Goal: Transaction & Acquisition: Purchase product/service

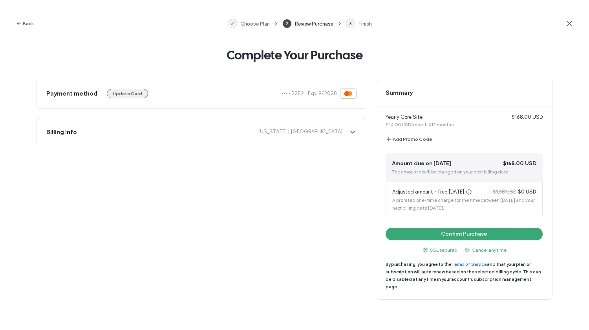
click at [136, 93] on button "Update Card" at bounding box center [127, 93] width 41 height 9
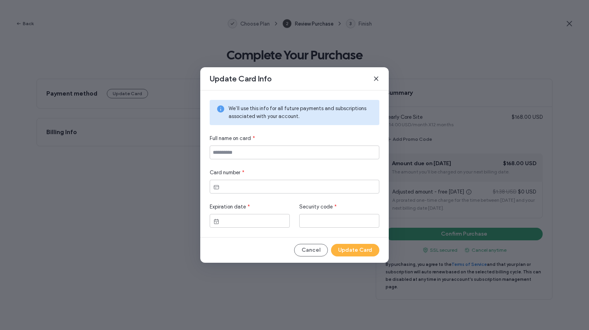
click at [376, 78] on use at bounding box center [376, 79] width 4 height 4
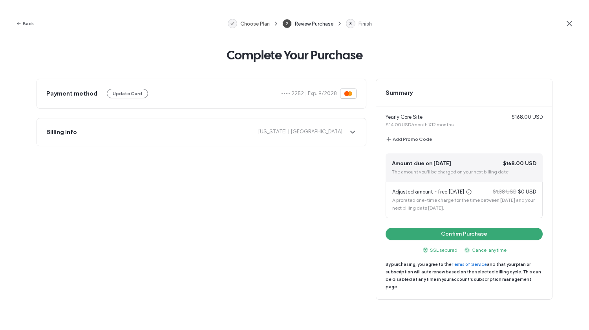
click at [244, 22] on span "Choose Plan" at bounding box center [254, 24] width 29 height 6
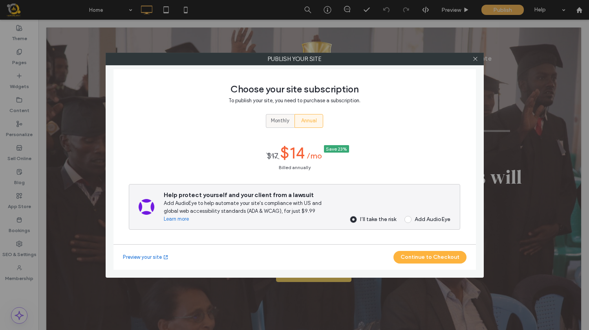
click at [275, 125] on div "Monthly" at bounding box center [280, 120] width 18 height 13
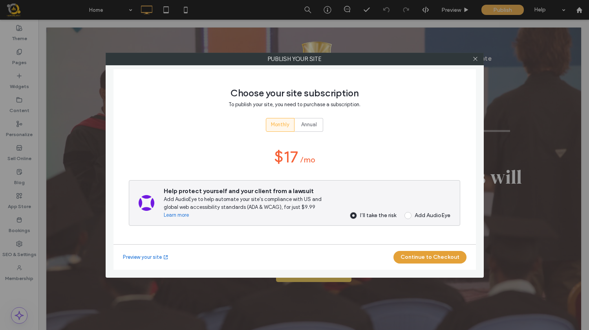
click at [426, 257] on button "Continue to Checkout" at bounding box center [430, 257] width 73 height 13
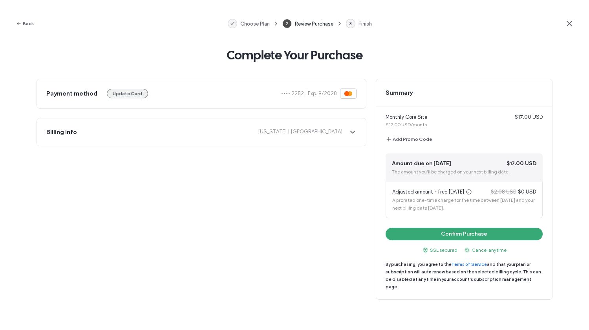
click at [131, 93] on button "Update Card" at bounding box center [127, 93] width 41 height 9
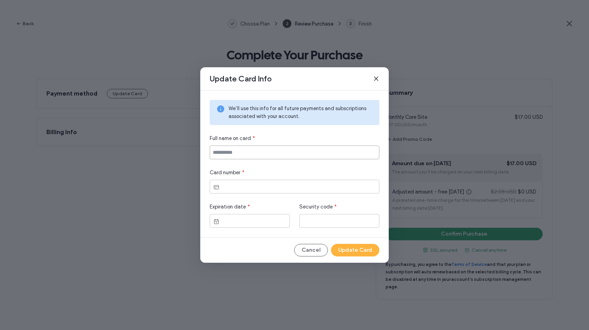
click at [271, 149] on input at bounding box center [295, 152] width 170 height 14
type input "**********"
click at [304, 233] on div "**********" at bounding box center [294, 163] width 189 height 147
click at [366, 250] on button "Update Card" at bounding box center [355, 250] width 48 height 13
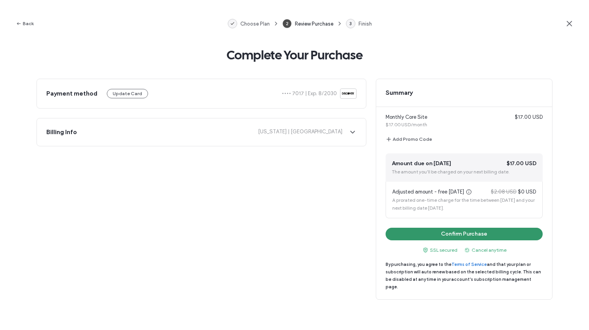
click at [500, 235] on button "Confirm Purchase" at bounding box center [464, 233] width 157 height 13
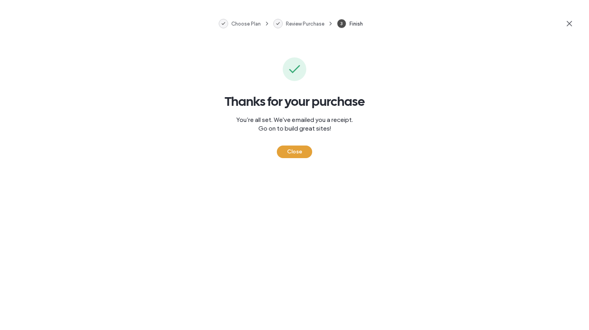
click at [291, 154] on button "Close" at bounding box center [294, 151] width 35 height 13
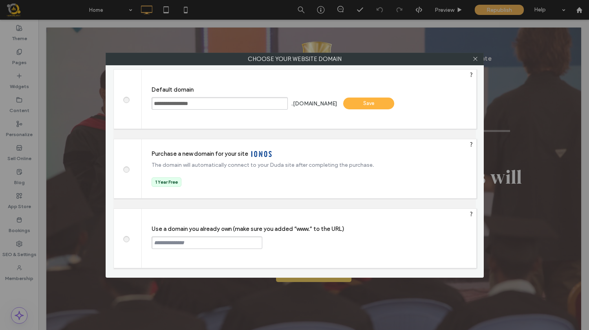
click at [126, 239] on span at bounding box center [126, 238] width 0 height 6
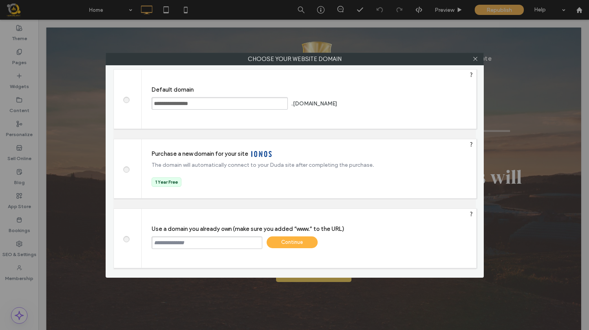
click at [187, 244] on input "text" at bounding box center [207, 242] width 111 height 13
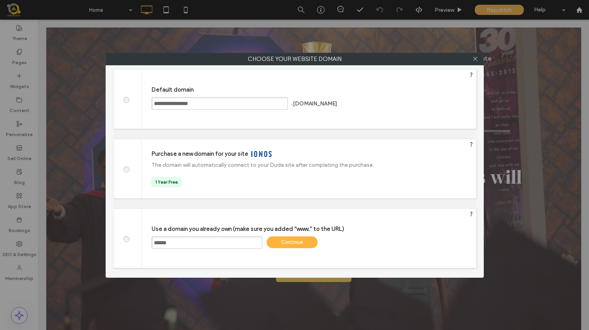
type input "**********"
click at [302, 244] on div "Continue" at bounding box center [292, 242] width 51 height 12
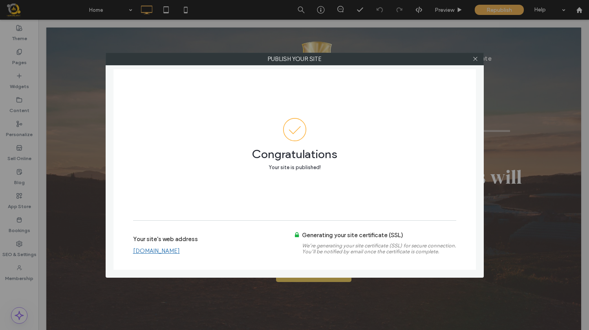
click at [158, 251] on link "[DOMAIN_NAME]" at bounding box center [156, 250] width 47 height 7
